Goal: Entertainment & Leisure: Consume media (video, audio)

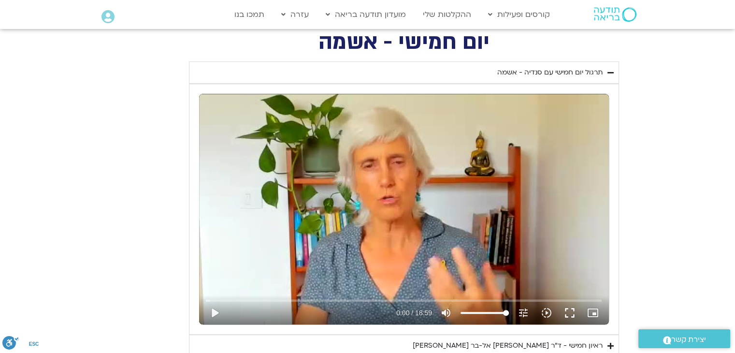
scroll to position [872, 0]
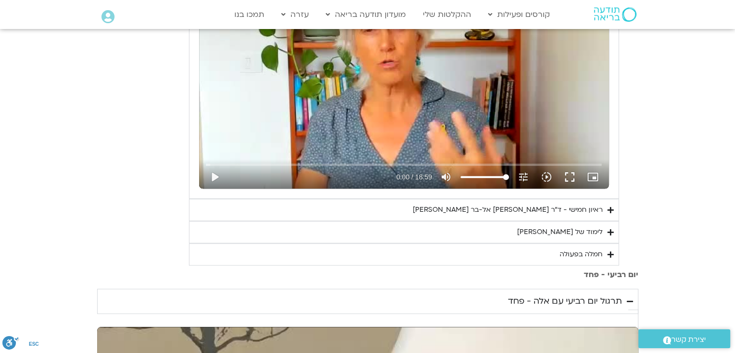
click at [581, 216] on div "ראיון חמישי - ד"ר [PERSON_NAME] אל-בר [PERSON_NAME]" at bounding box center [508, 210] width 190 height 12
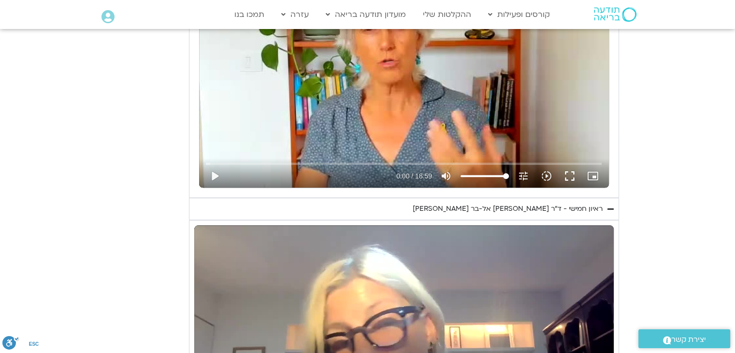
scroll to position [1017, 0]
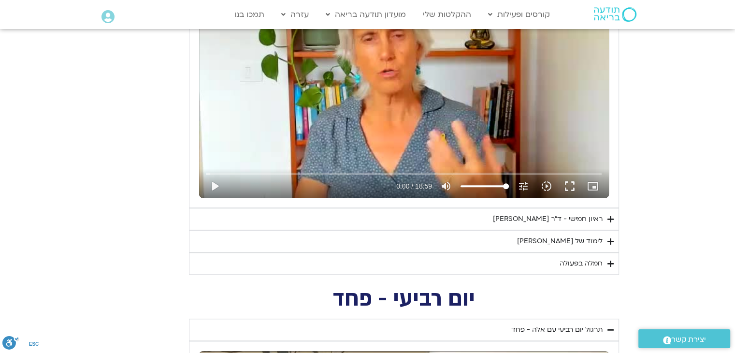
scroll to position [967, 0]
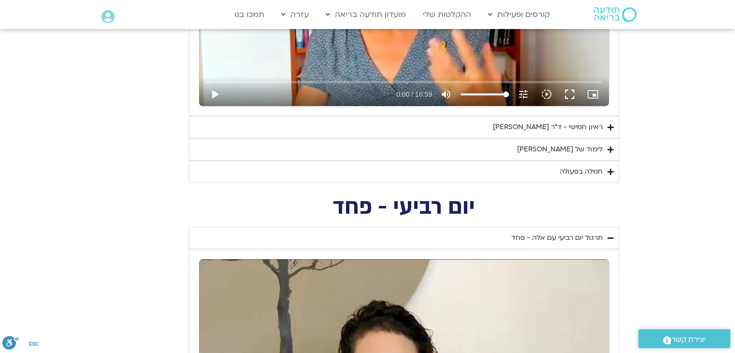
click at [584, 125] on div "ראיון חמישי - ד"ר [PERSON_NAME] אל-בר [PERSON_NAME]" at bounding box center [548, 127] width 110 height 12
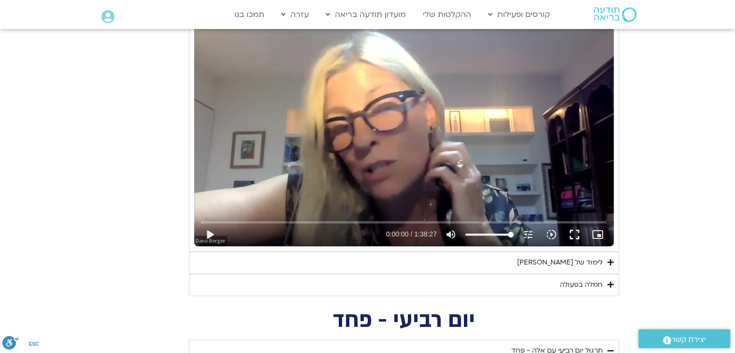
scroll to position [1112, 0]
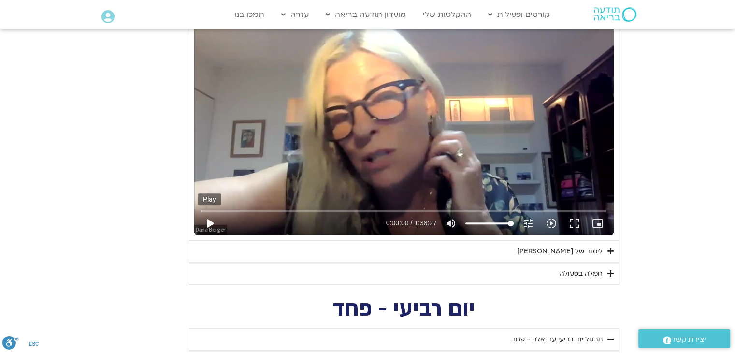
click at [215, 214] on button "play_arrow" at bounding box center [209, 223] width 23 height 23
click at [572, 218] on button "fullscreen" at bounding box center [574, 223] width 23 height 23
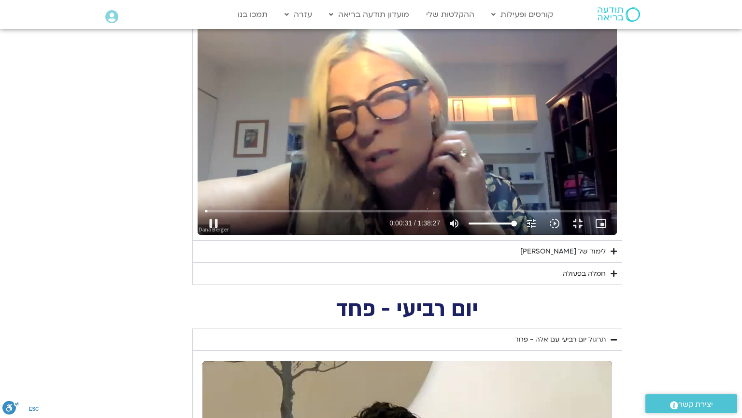
type input "31.84338"
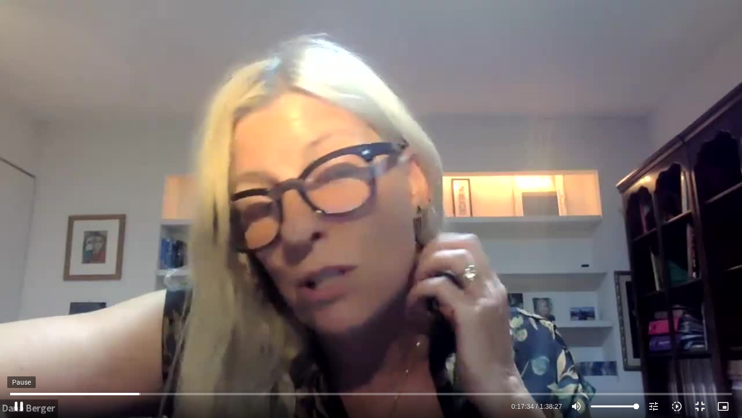
click at [24, 408] on button "pause" at bounding box center [18, 405] width 23 height 23
click at [16, 408] on button "play_arrow" at bounding box center [18, 405] width 23 height 23
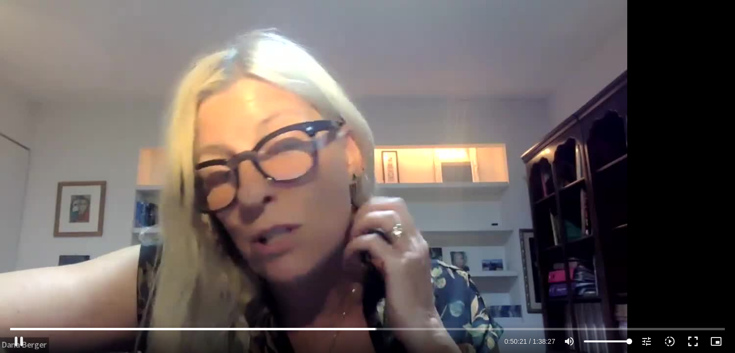
type input "3021.111089"
